Goal: Transaction & Acquisition: Purchase product/service

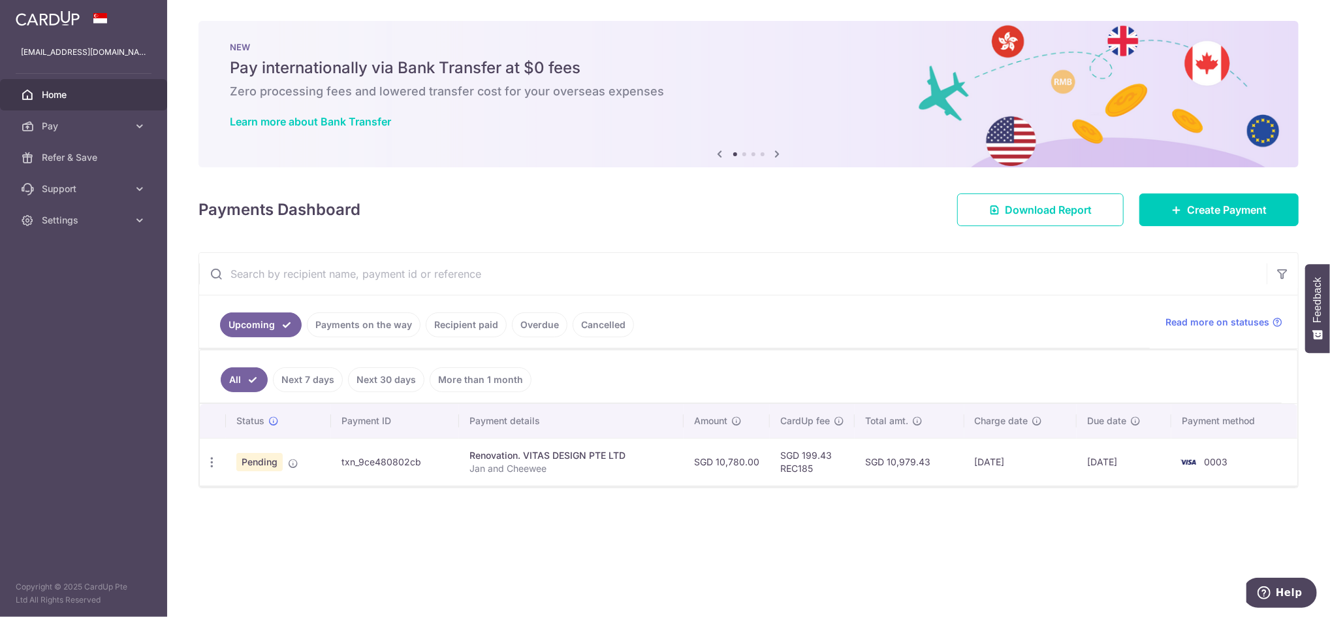
click at [605, 315] on link "Cancelled" at bounding box center [603, 324] width 61 height 25
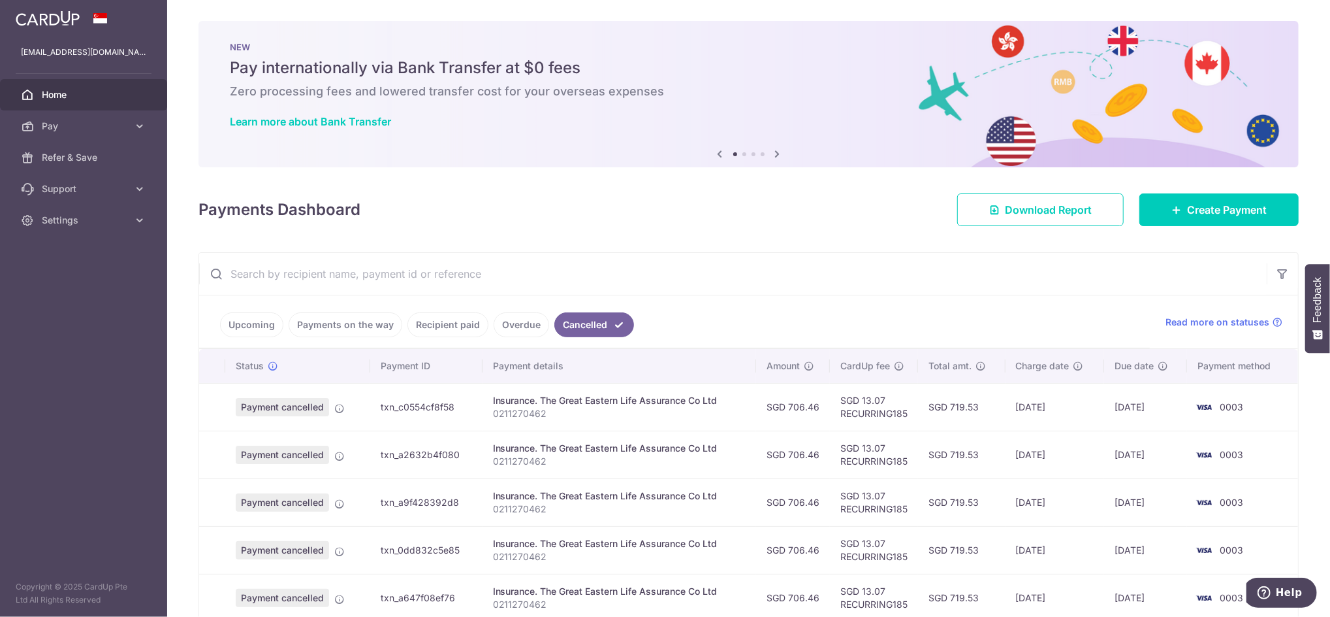
click at [372, 280] on input "text" at bounding box center [733, 274] width 1068 height 42
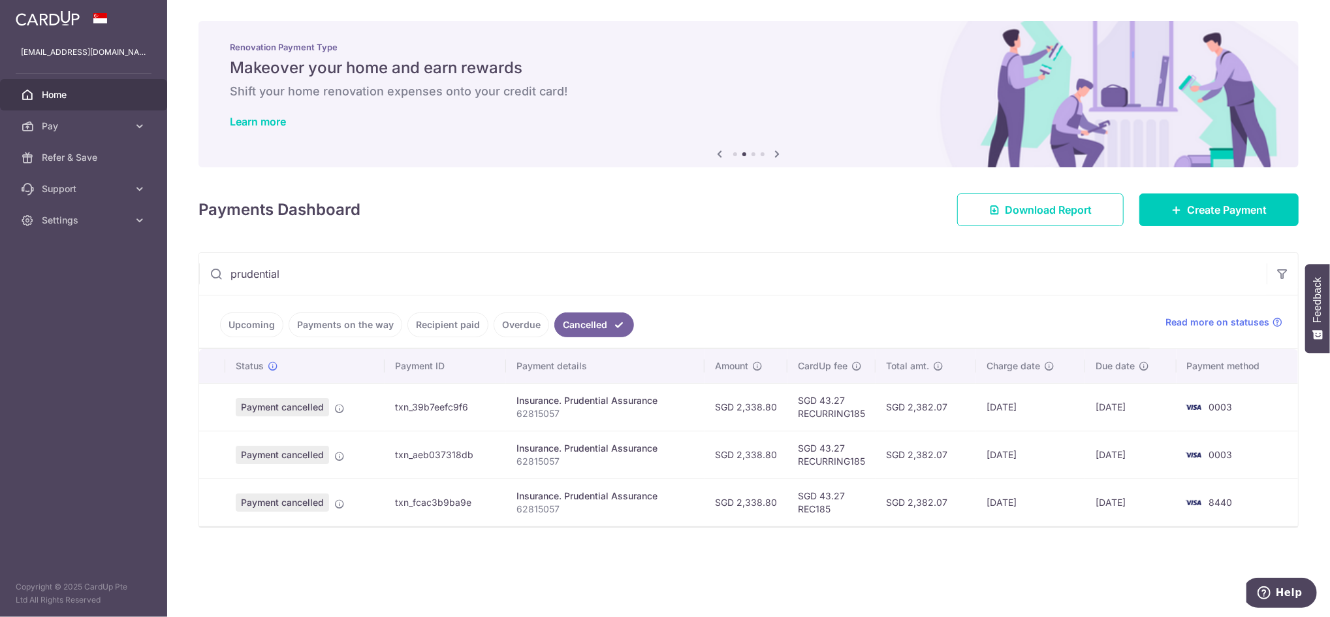
type input "prudential"
click at [509, 329] on link "Overdue" at bounding box center [522, 324] width 56 height 25
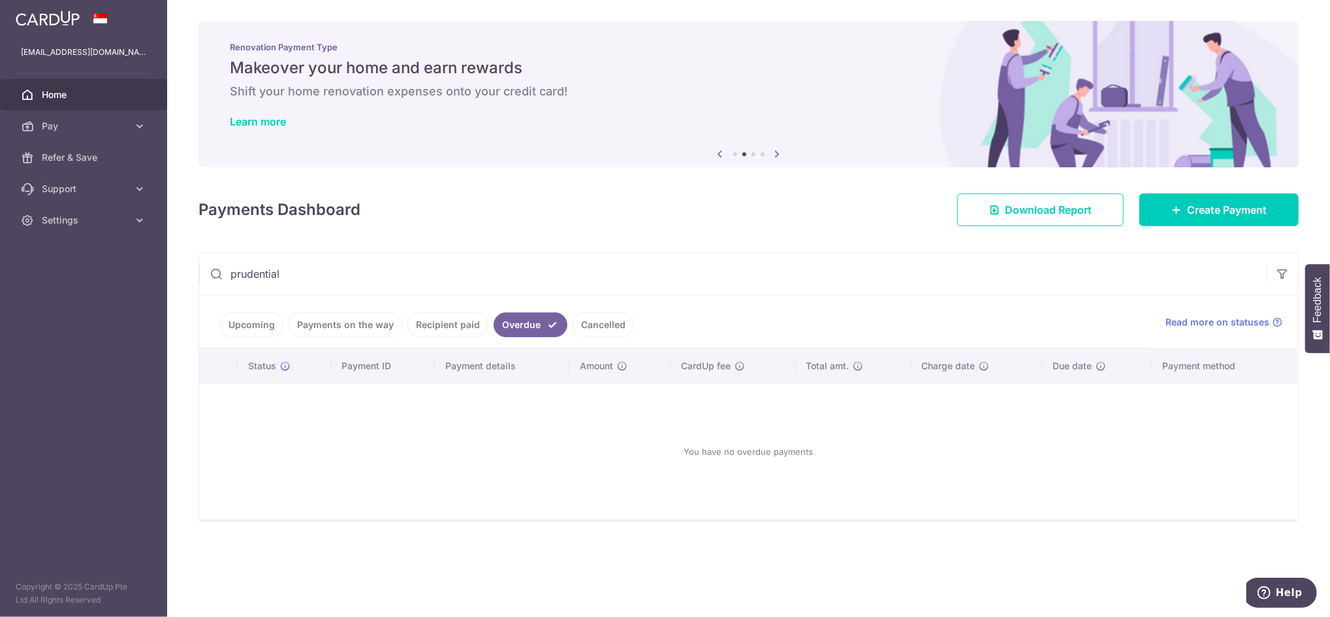
click at [412, 327] on link "Recipient paid" at bounding box center [448, 324] width 81 height 25
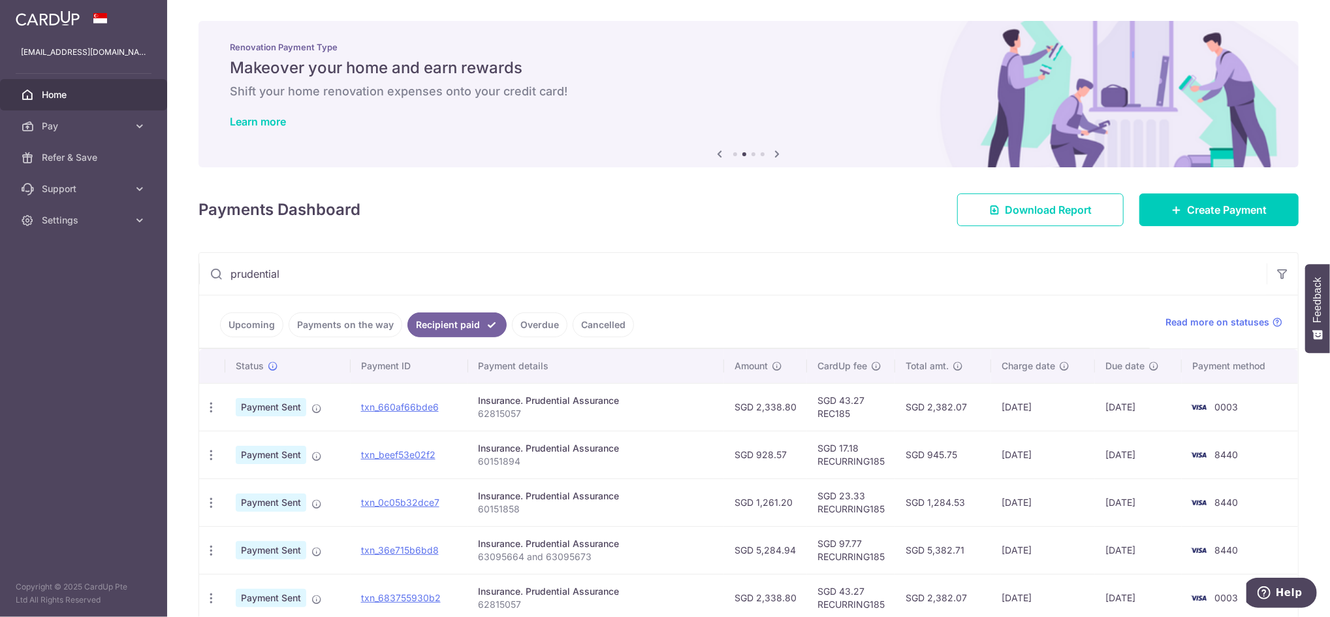
scroll to position [164, 0]
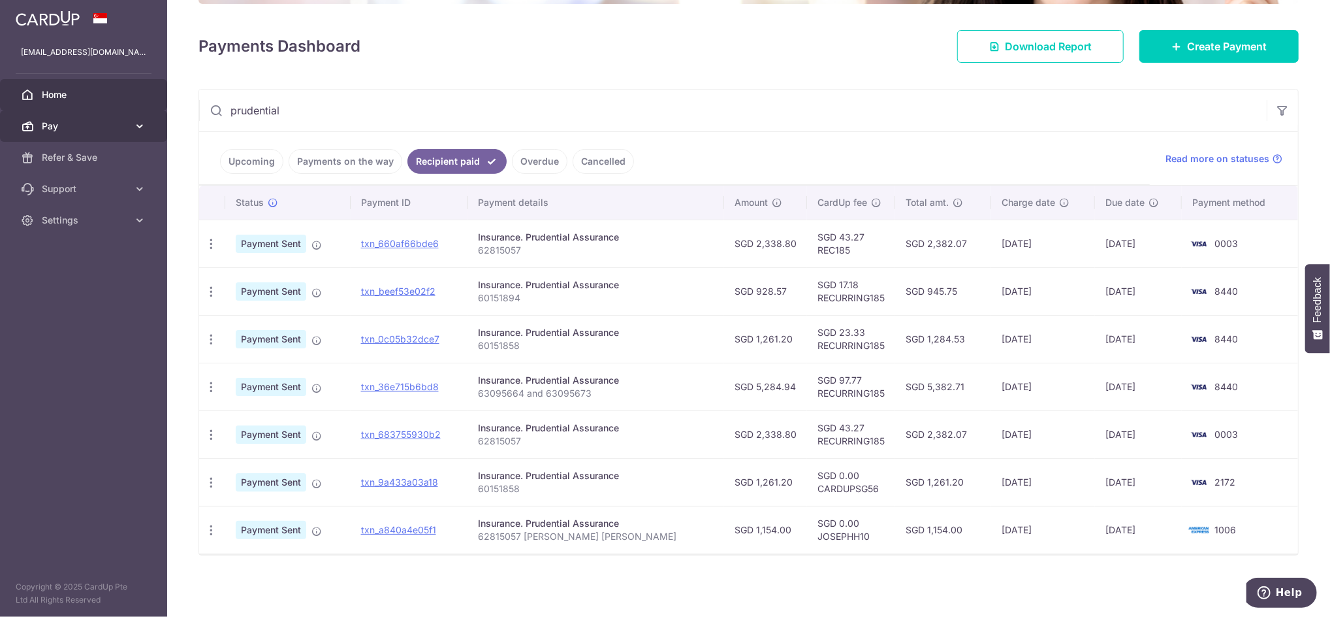
click at [125, 131] on span "Pay" at bounding box center [85, 126] width 86 height 13
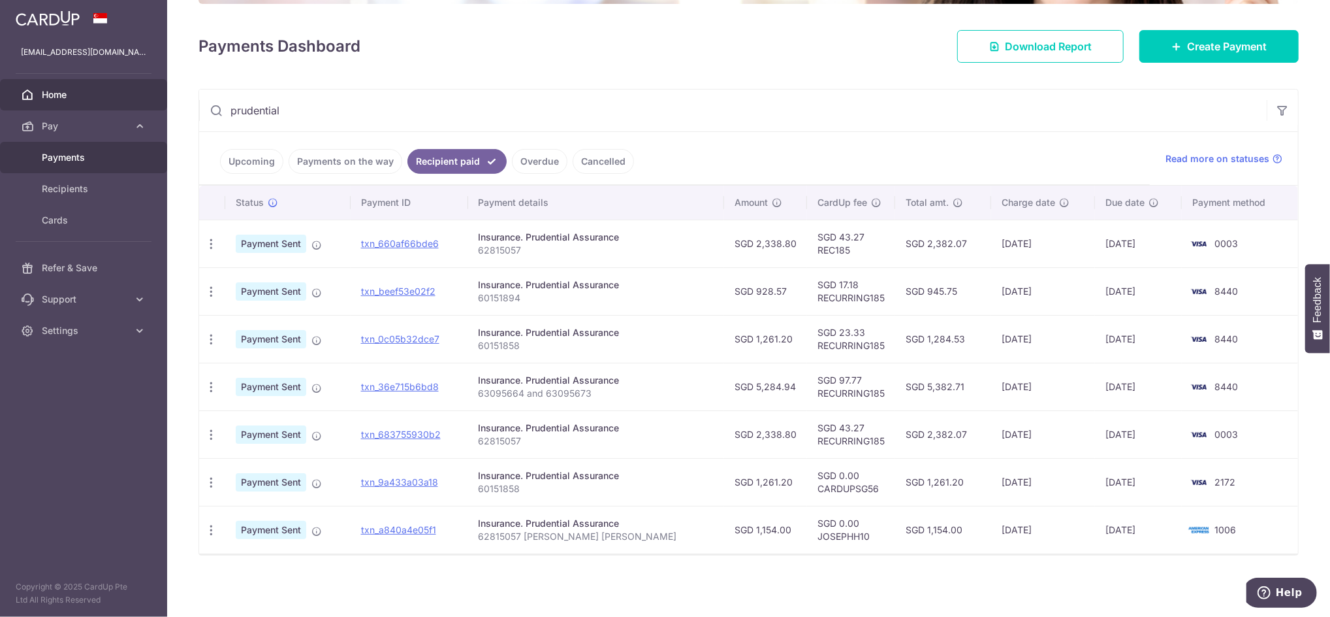
click at [118, 161] on span "Payments" at bounding box center [85, 157] width 86 height 13
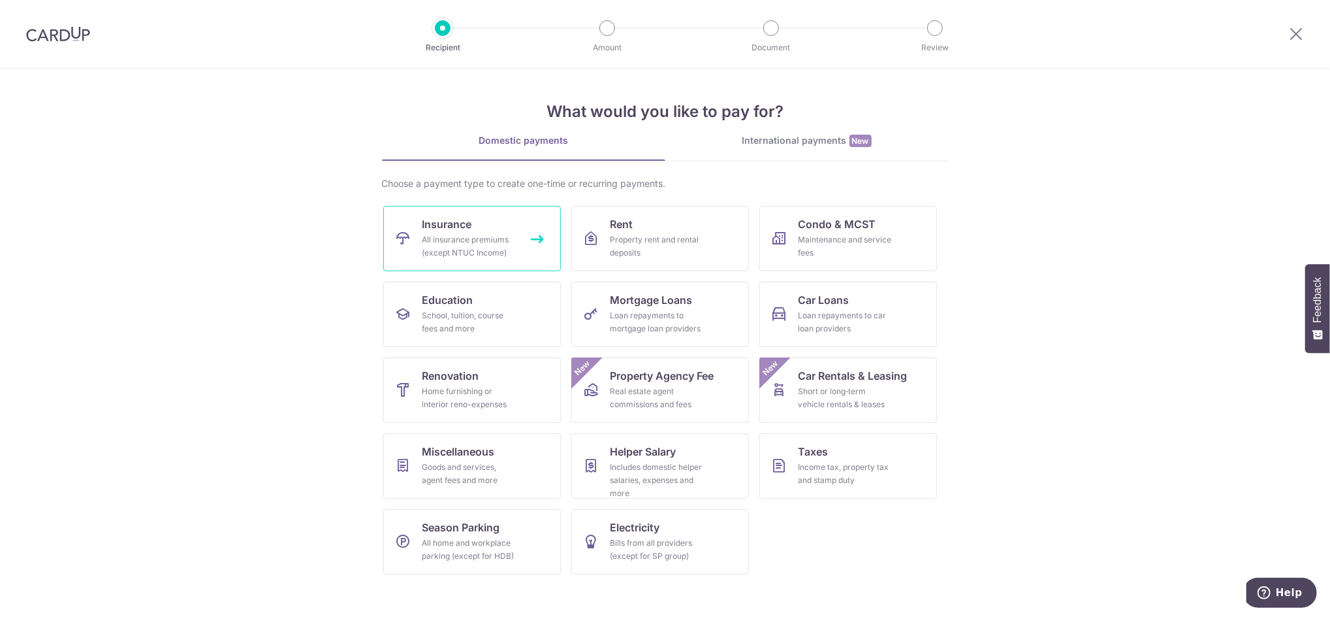
click at [515, 225] on link "Insurance All insurance premiums (except NTUC Income)" at bounding box center [472, 238] width 178 height 65
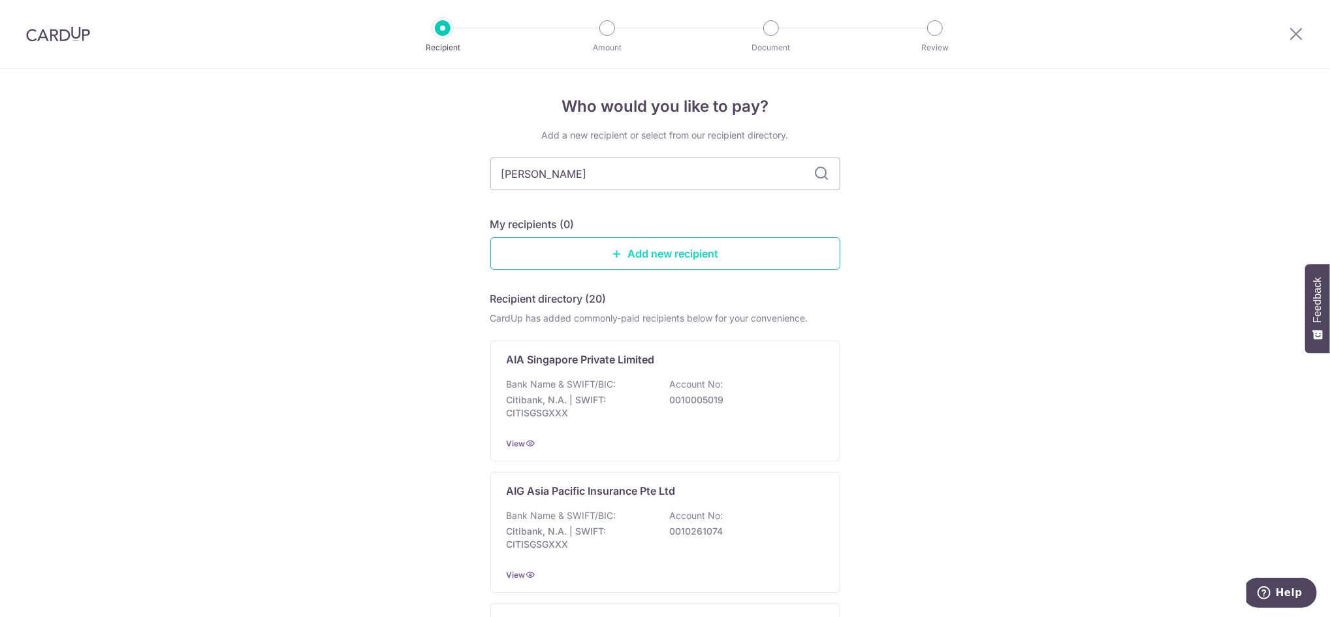
type input "pruden"
